Goal: Task Accomplishment & Management: Use online tool/utility

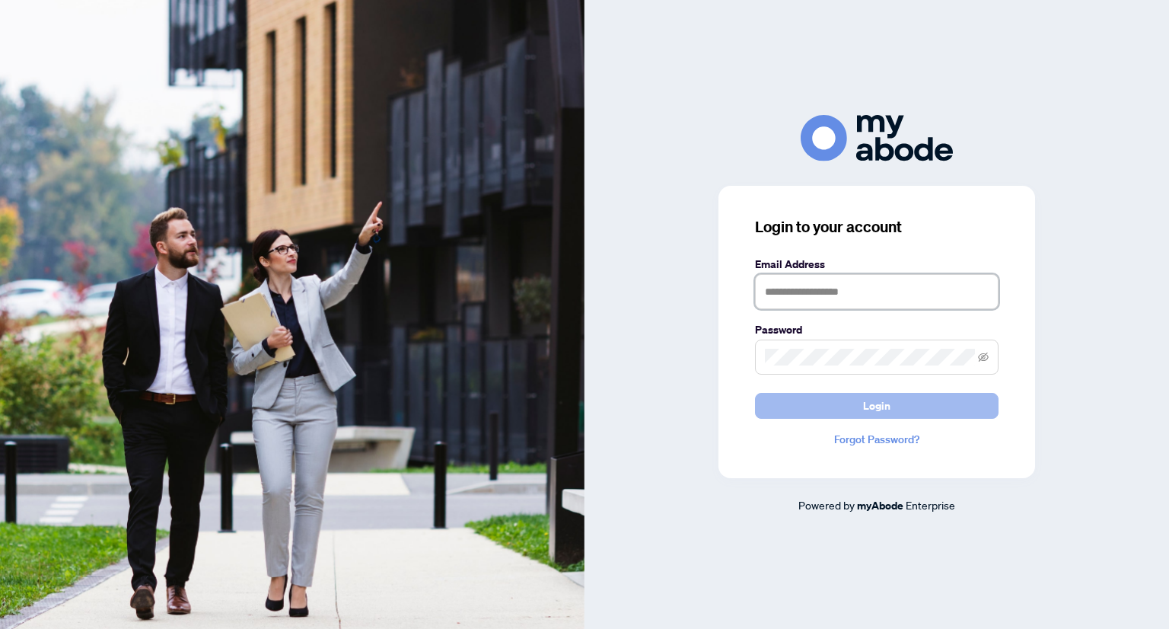
type input "**********"
click at [877, 406] on span "Login" at bounding box center [876, 406] width 27 height 24
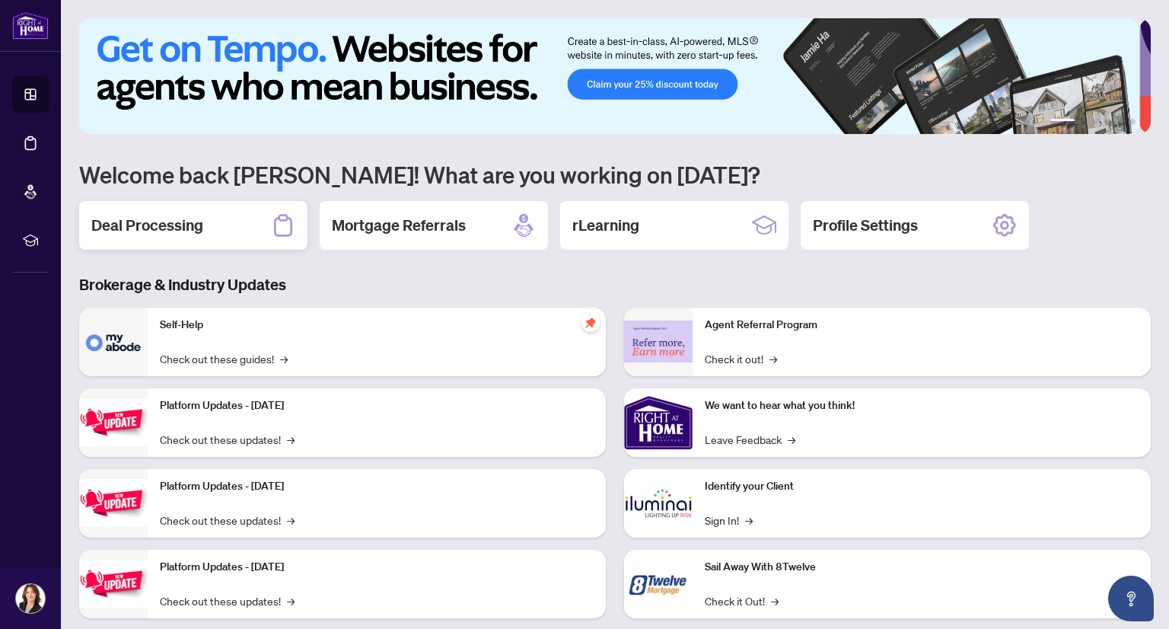
click at [155, 226] on h2 "Deal Processing" at bounding box center [147, 225] width 112 height 21
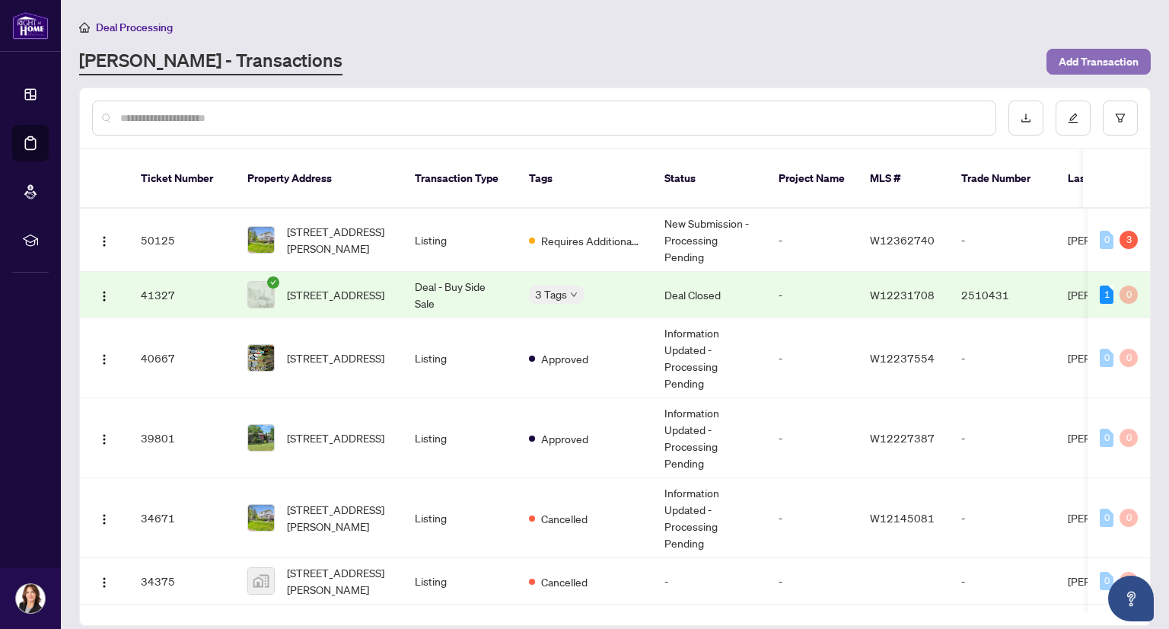
click at [1102, 62] on span "Add Transaction" at bounding box center [1099, 61] width 80 height 24
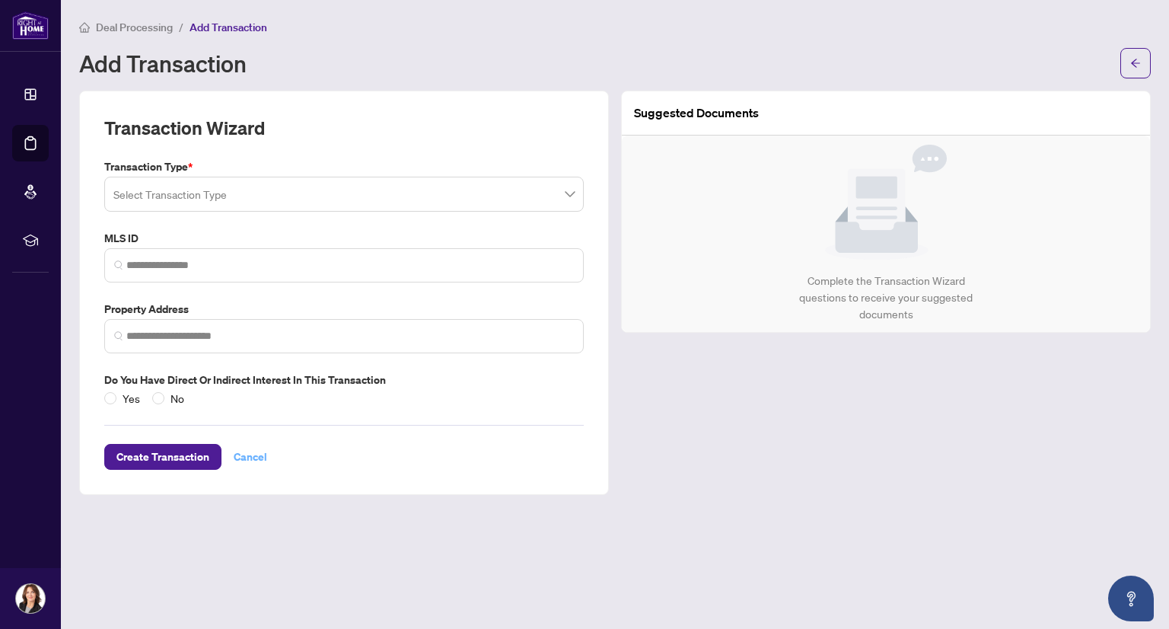
click at [257, 455] on span "Cancel" at bounding box center [251, 457] width 34 height 24
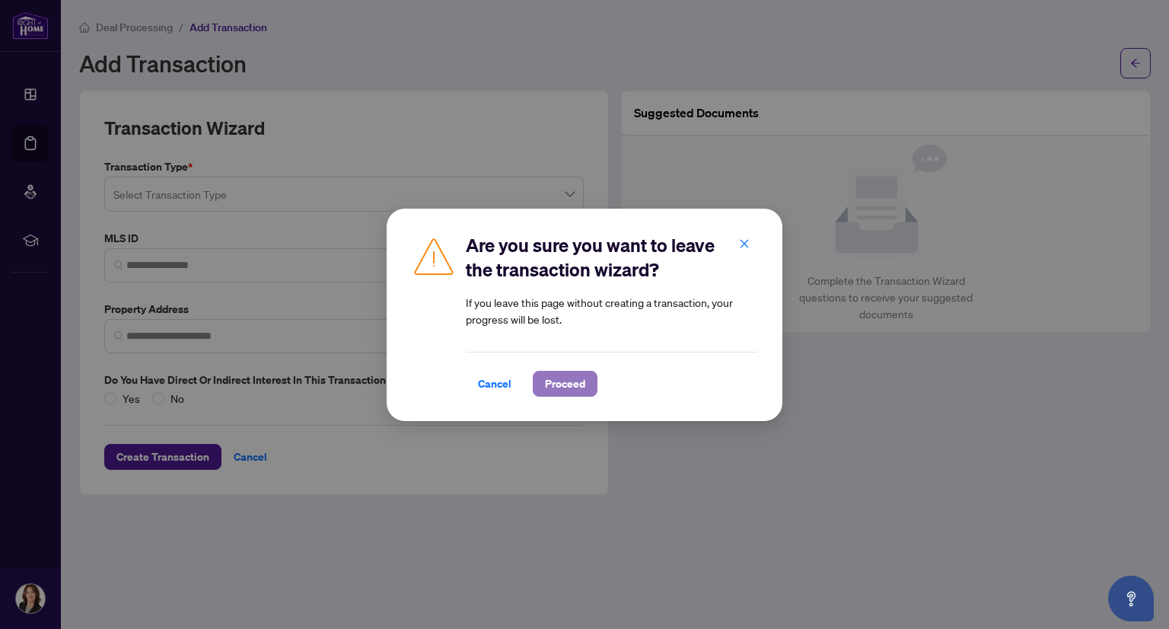
click at [563, 384] on span "Proceed" at bounding box center [565, 384] width 40 height 24
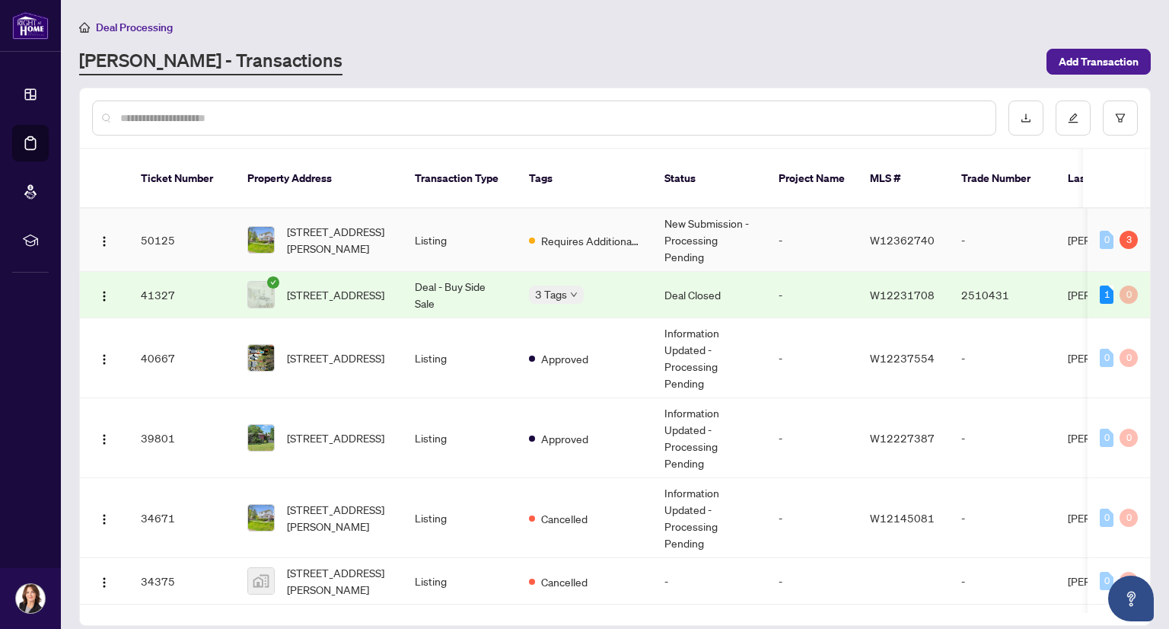
click at [166, 222] on td "50125" at bounding box center [182, 240] width 107 height 63
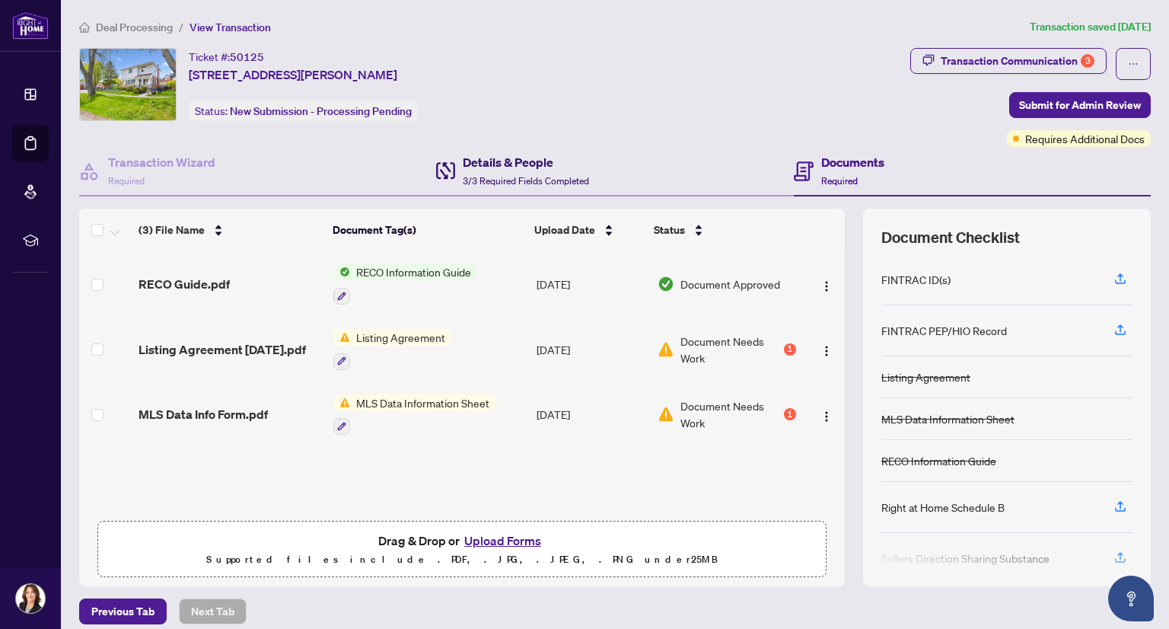
click at [493, 162] on h4 "Details & People" at bounding box center [526, 162] width 126 height 18
